Goal: Transaction & Acquisition: Purchase product/service

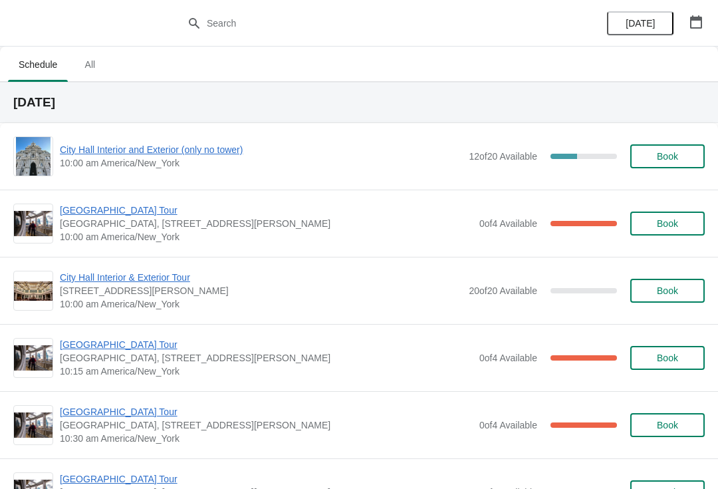
click at [181, 148] on span "City Hall Interior and Exterior (only no tower)" at bounding box center [261, 149] width 402 height 13
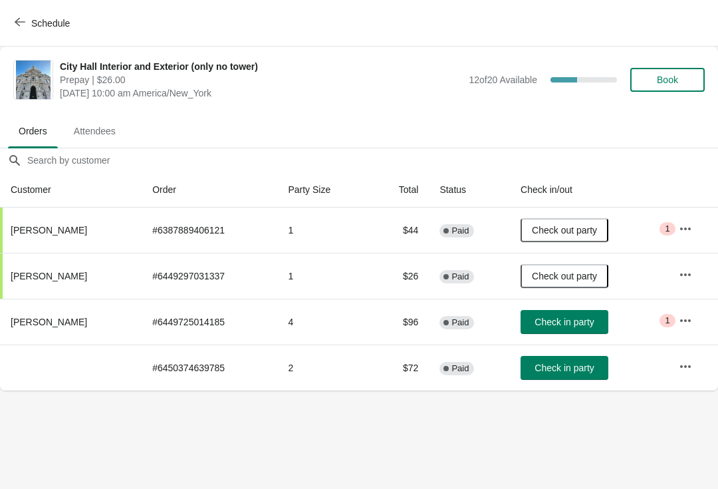
click at [556, 368] on span "Check in party" at bounding box center [564, 367] width 59 height 11
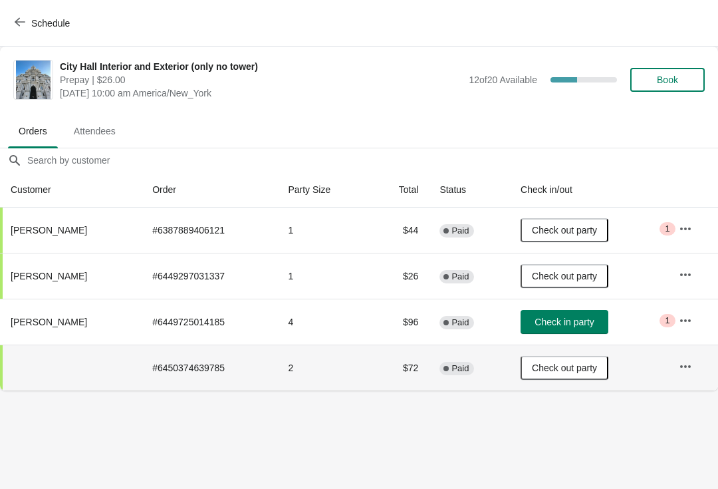
click at [16, 33] on button "Schedule" at bounding box center [44, 23] width 74 height 24
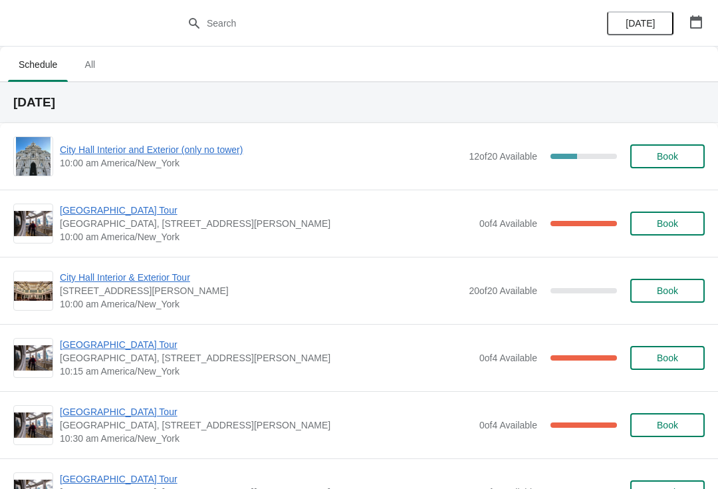
click at [659, 156] on span "Book" at bounding box center [667, 156] width 21 height 11
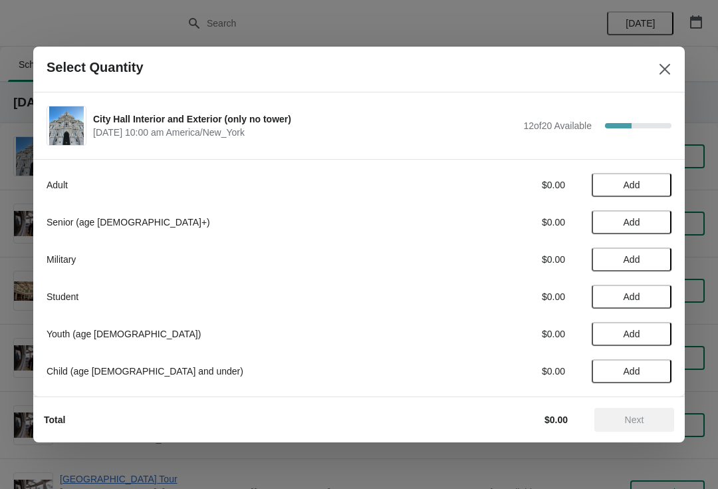
click at [645, 217] on span "Add" at bounding box center [632, 222] width 56 height 11
click at [655, 216] on icon at bounding box center [655, 222] width 14 height 14
click at [631, 416] on span "Next" at bounding box center [634, 419] width 19 height 11
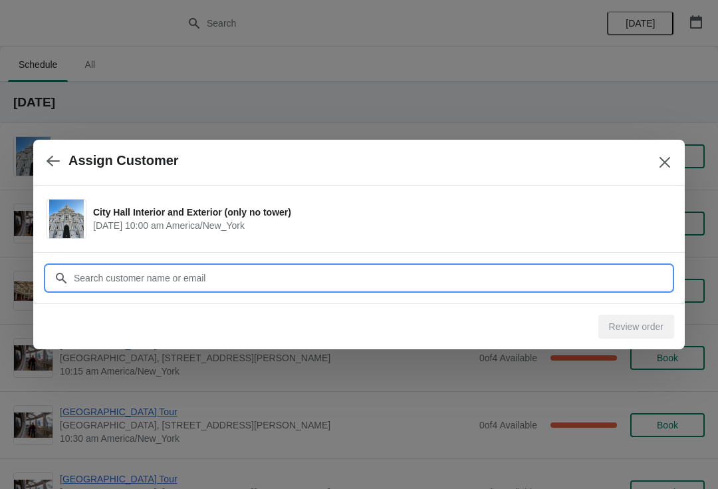
click at [473, 275] on input "Customer" at bounding box center [372, 278] width 599 height 24
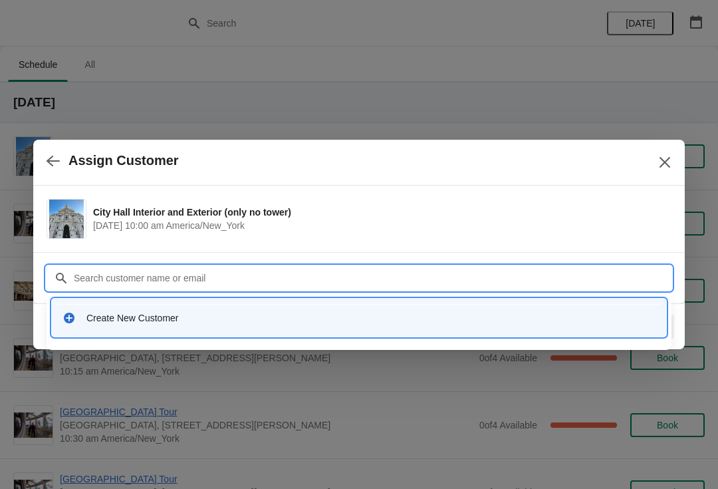
click at [152, 315] on div "Create New Customer" at bounding box center [370, 317] width 569 height 13
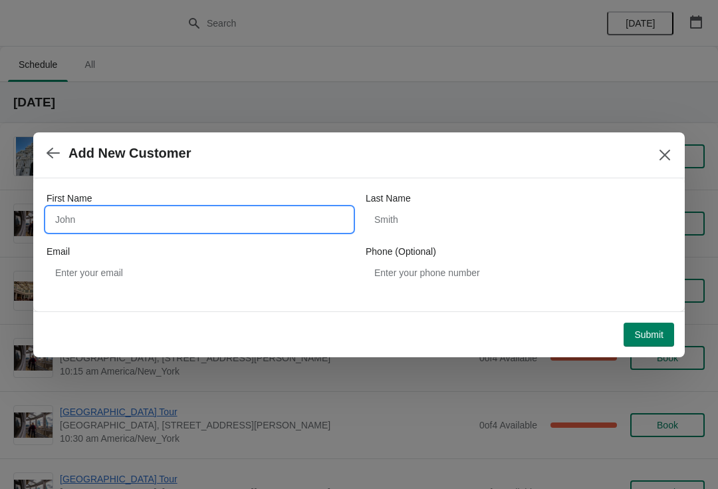
click at [198, 207] on input "First Name" at bounding box center [200, 219] width 306 height 24
type input "[PERSON_NAME]"
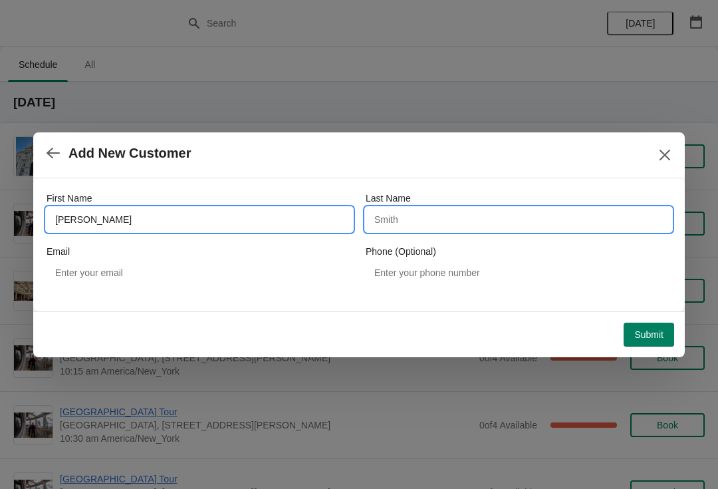
click at [450, 212] on input "Last Name" at bounding box center [519, 219] width 306 height 24
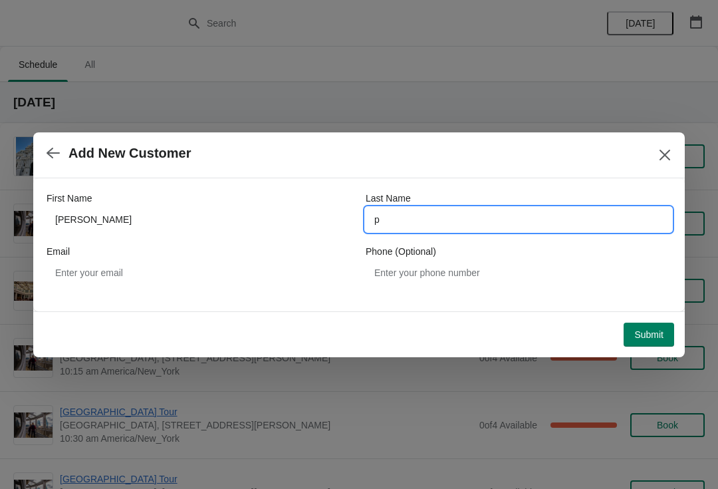
type input "p"
click at [642, 329] on span "Submit" at bounding box center [648, 334] width 29 height 11
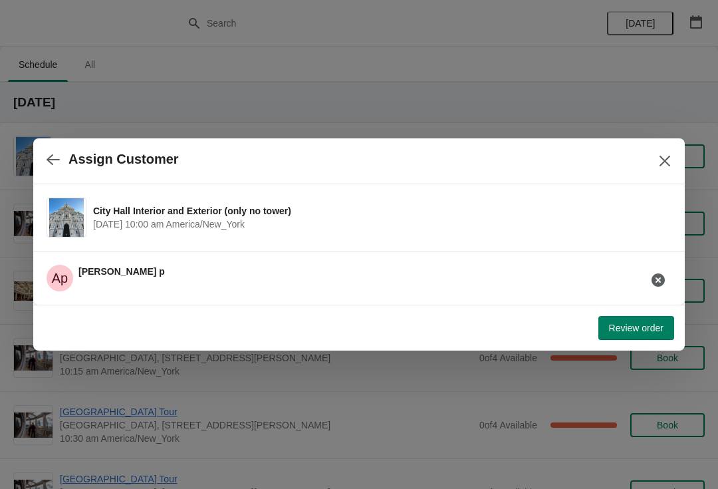
click at [648, 334] on button "Review order" at bounding box center [637, 328] width 76 height 24
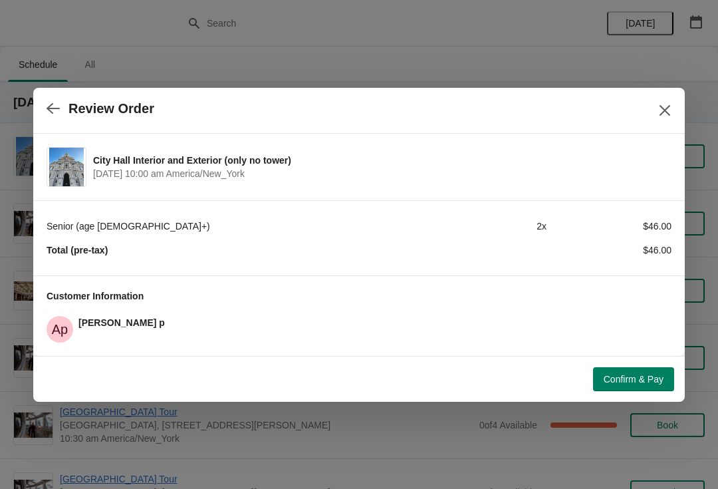
click at [630, 378] on span "Confirm & Pay" at bounding box center [634, 379] width 60 height 11
